Goal: Task Accomplishment & Management: Complete application form

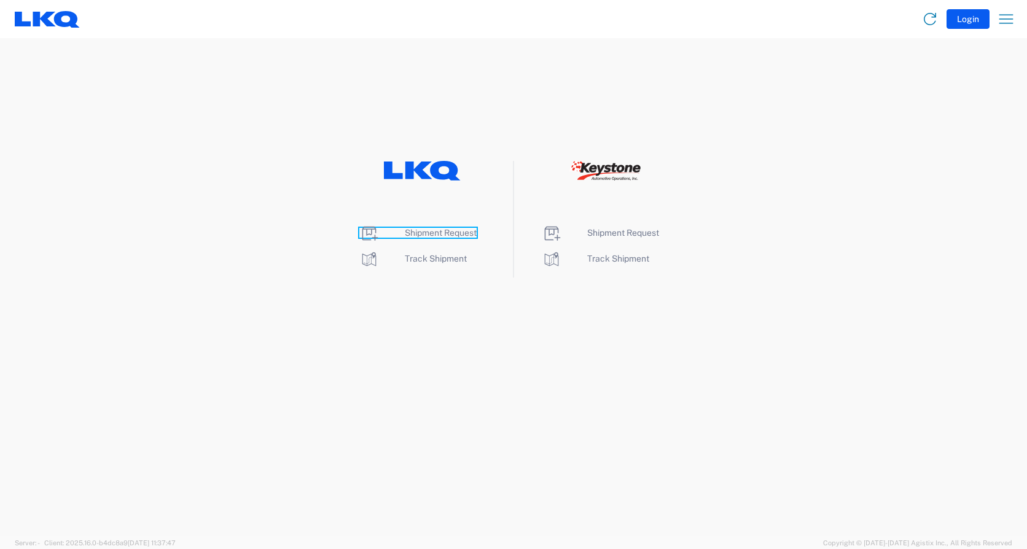
click at [434, 235] on span "Shipment Request" at bounding box center [441, 233] width 72 height 10
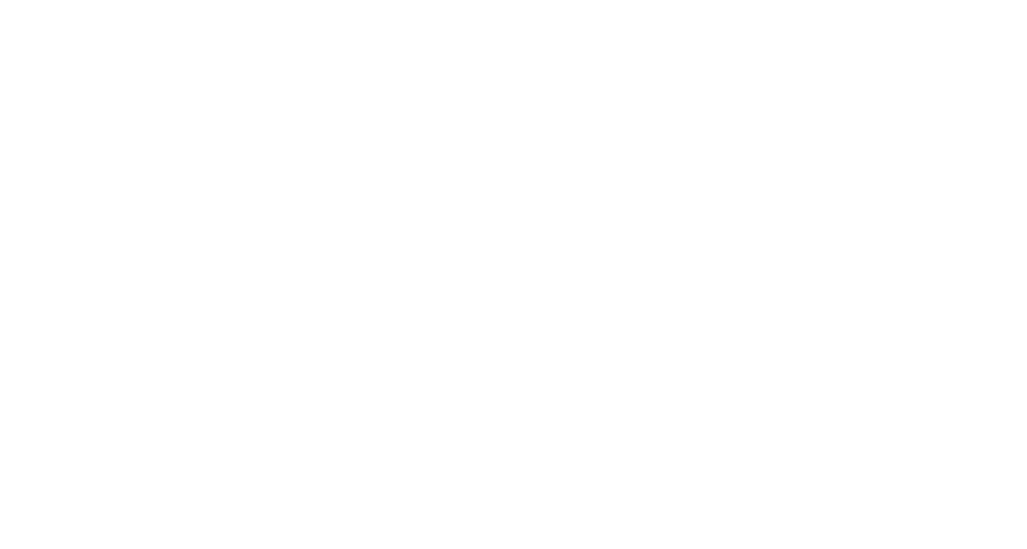
click at [708, 133] on agx-forms-root at bounding box center [513, 274] width 1027 height 549
click at [416, 76] on agx-forms-root at bounding box center [513, 274] width 1027 height 549
